Goal: Transaction & Acquisition: Subscribe to service/newsletter

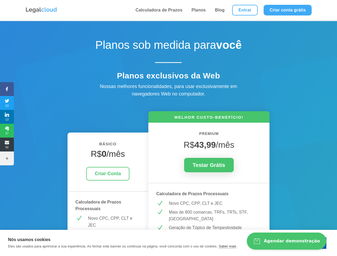
click at [7, 89] on icon at bounding box center [7, 89] width 14 height 4
click at [7, 103] on span "13" at bounding box center [7, 103] width 14 height 9
click at [7, 117] on span "13" at bounding box center [7, 117] width 14 height 9
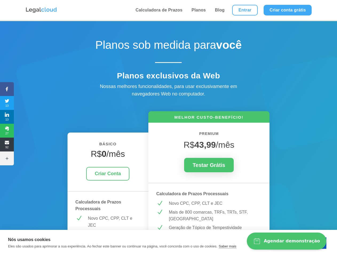
click at [7, 131] on span "27" at bounding box center [7, 131] width 14 height 9
click at [7, 145] on span "92" at bounding box center [7, 144] width 14 height 9
click at [7, 159] on icon at bounding box center [7, 158] width 14 height 4
